Goal: Information Seeking & Learning: Learn about a topic

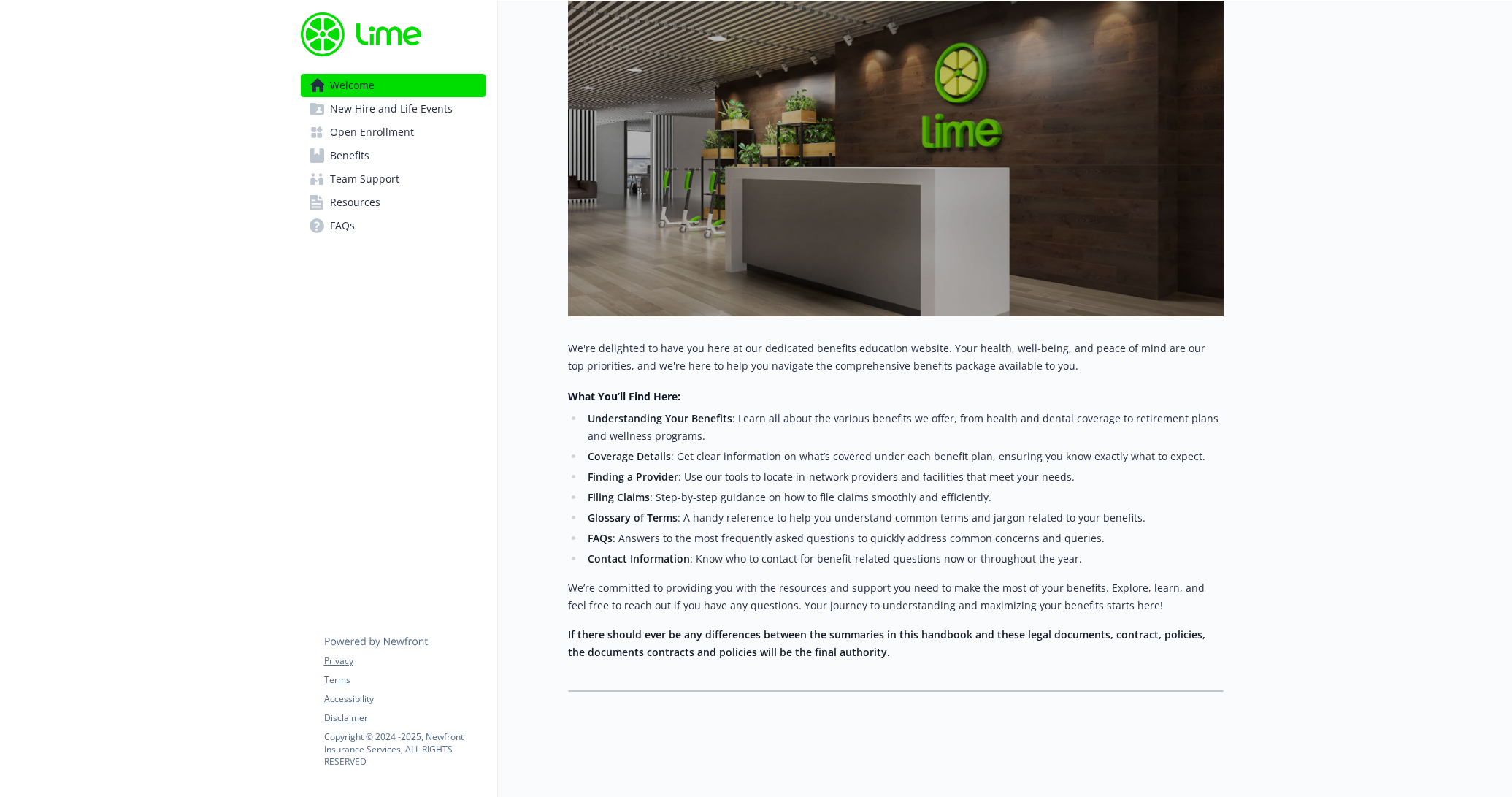
scroll to position [224, 0]
click at [352, 154] on span "Benefits" at bounding box center [350, 156] width 40 height 24
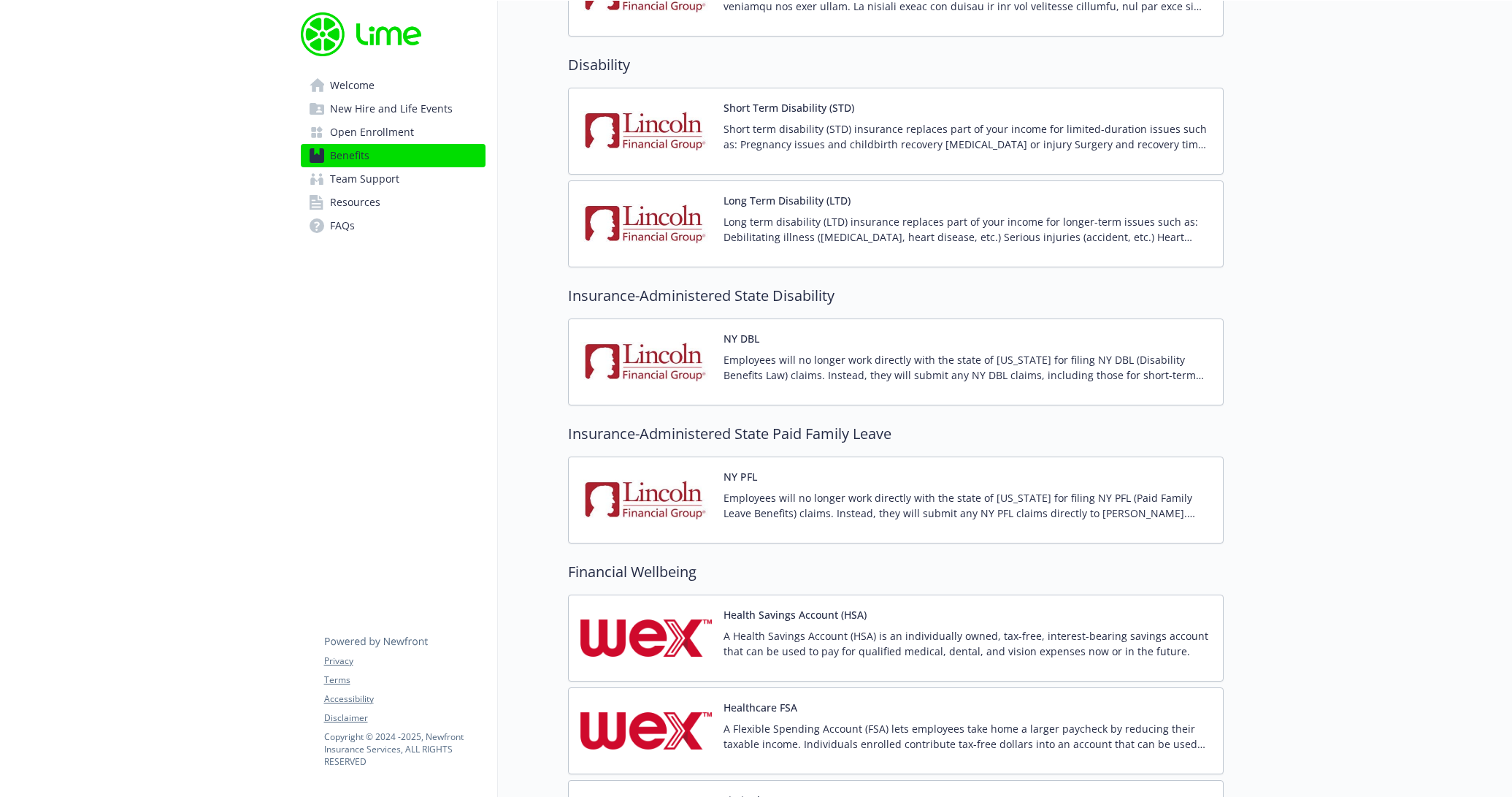
scroll to position [1371, 0]
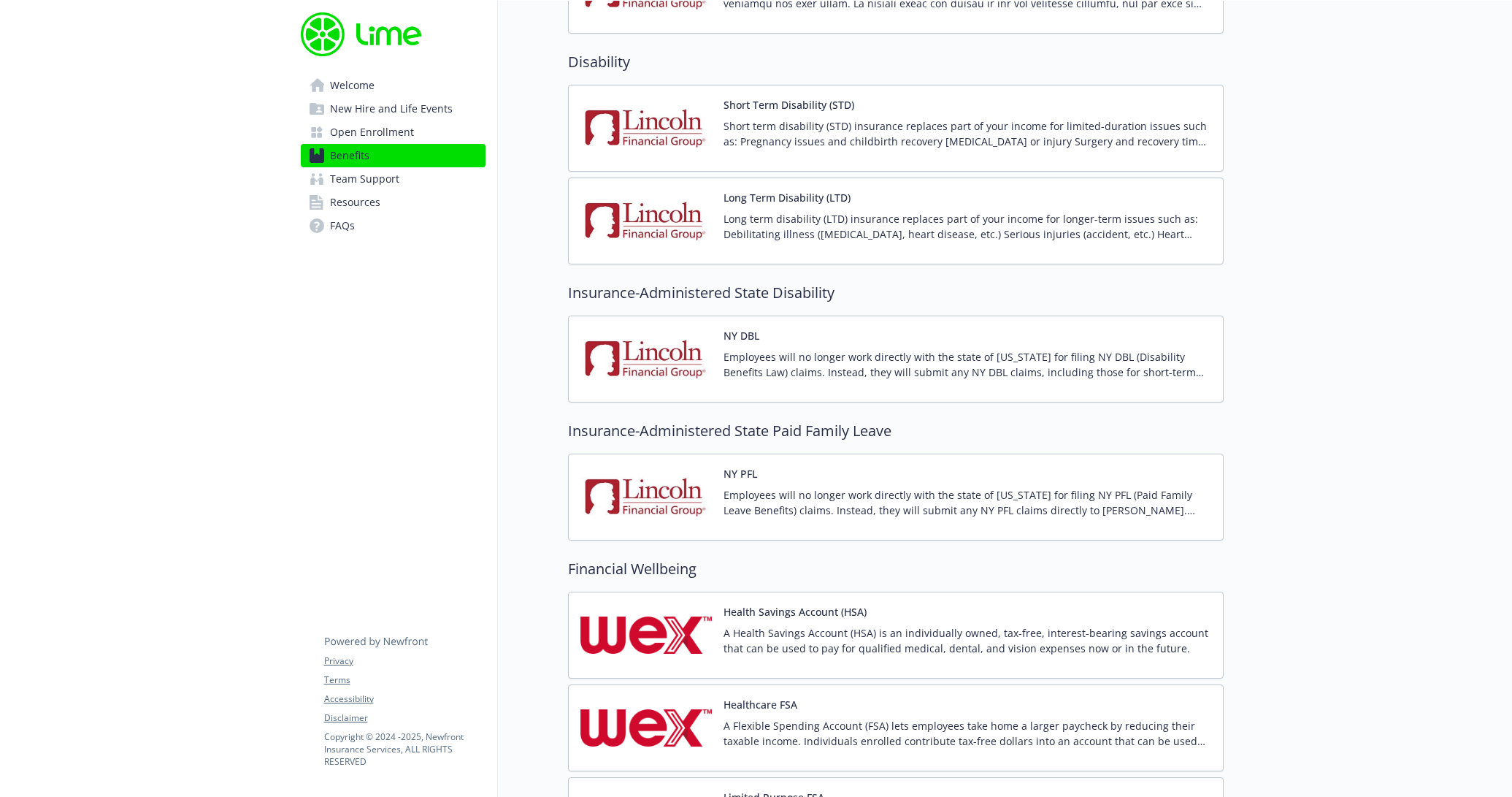
click at [1367, 496] on div at bounding box center [1368, 538] width 289 height 3819
click at [808, 430] on h2 "Insurance-Administered State Paid Family Leave" at bounding box center [895, 431] width 656 height 22
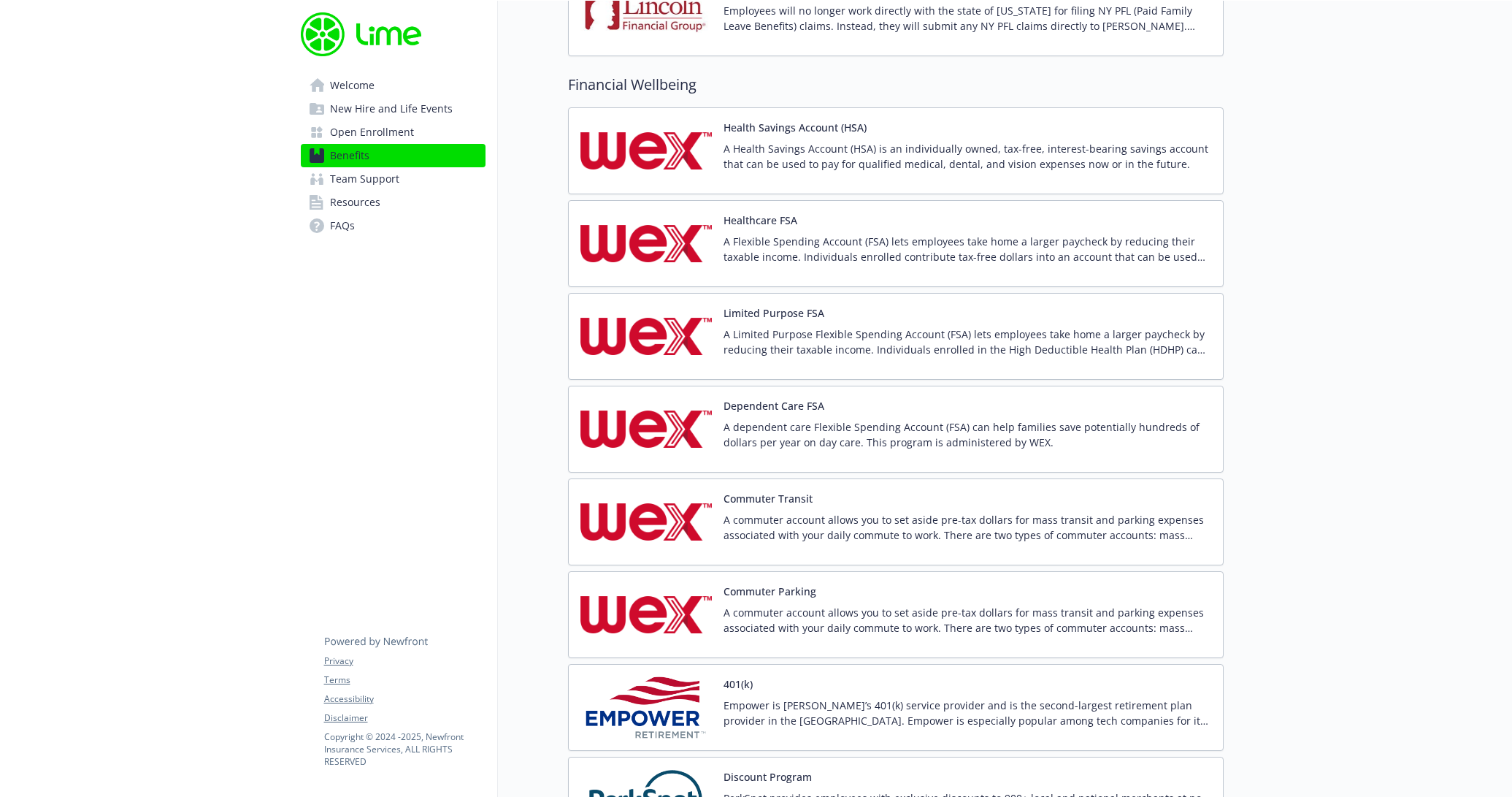
scroll to position [2525, 0]
